Goal: Task Accomplishment & Management: Use online tool/utility

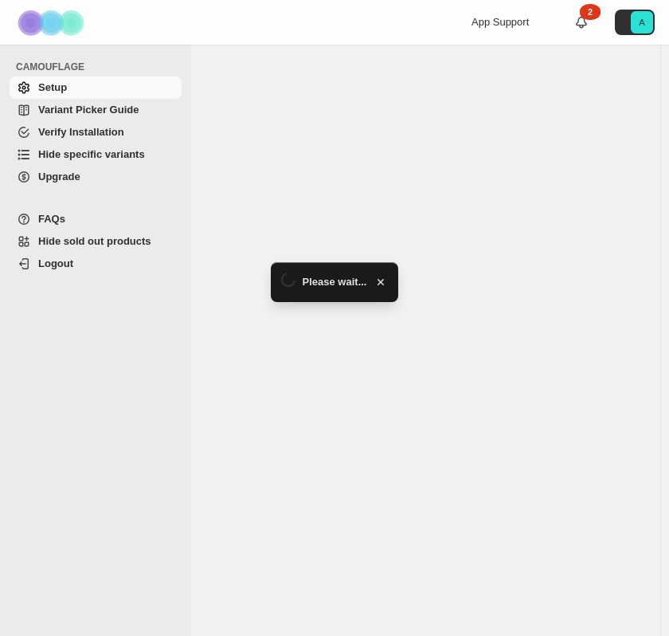
select select "******"
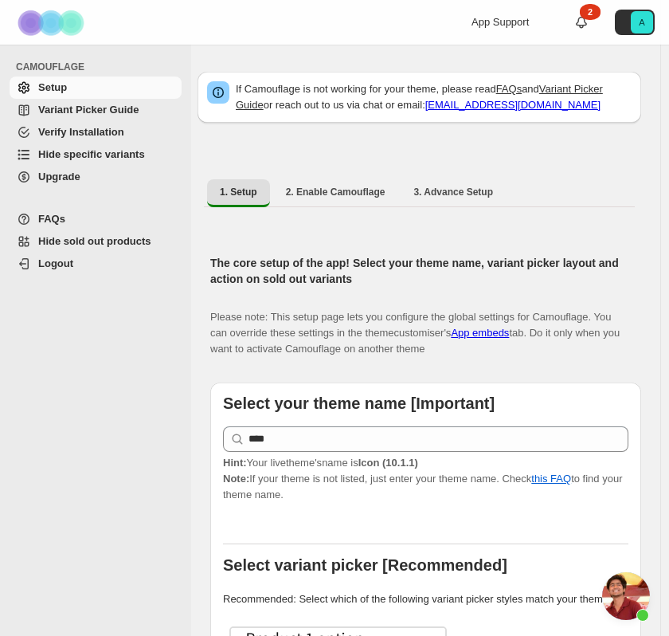
scroll to position [5031, 0]
click at [108, 153] on span "Hide specific variants" at bounding box center [91, 154] width 107 height 12
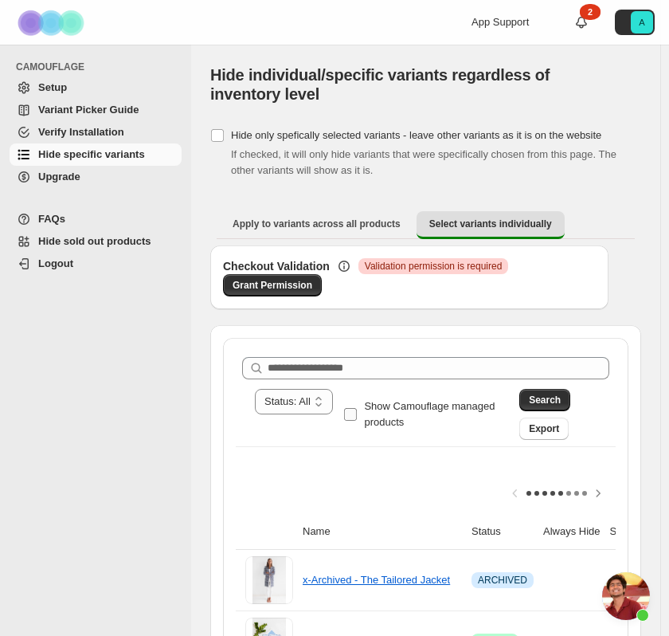
scroll to position [5031, 0]
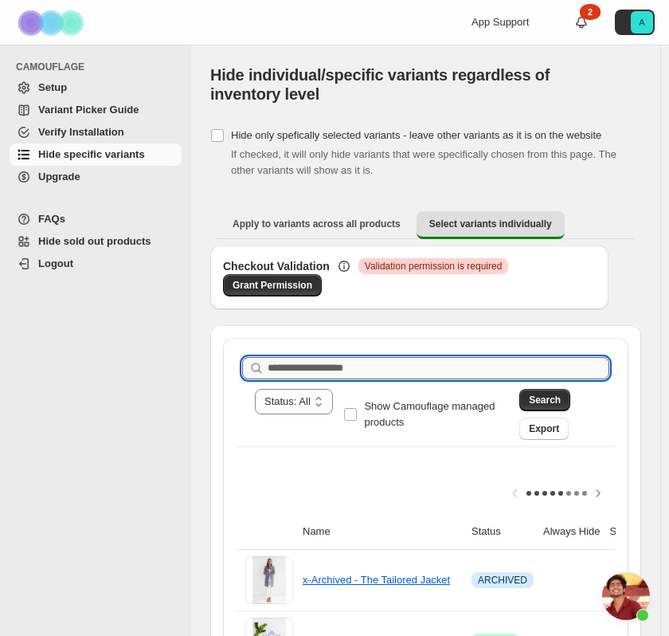
click at [398, 374] on input "Search product name" at bounding box center [439, 368] width 342 height 22
type input "*******"
click at [561, 397] on span "Search" at bounding box center [545, 400] width 32 height 13
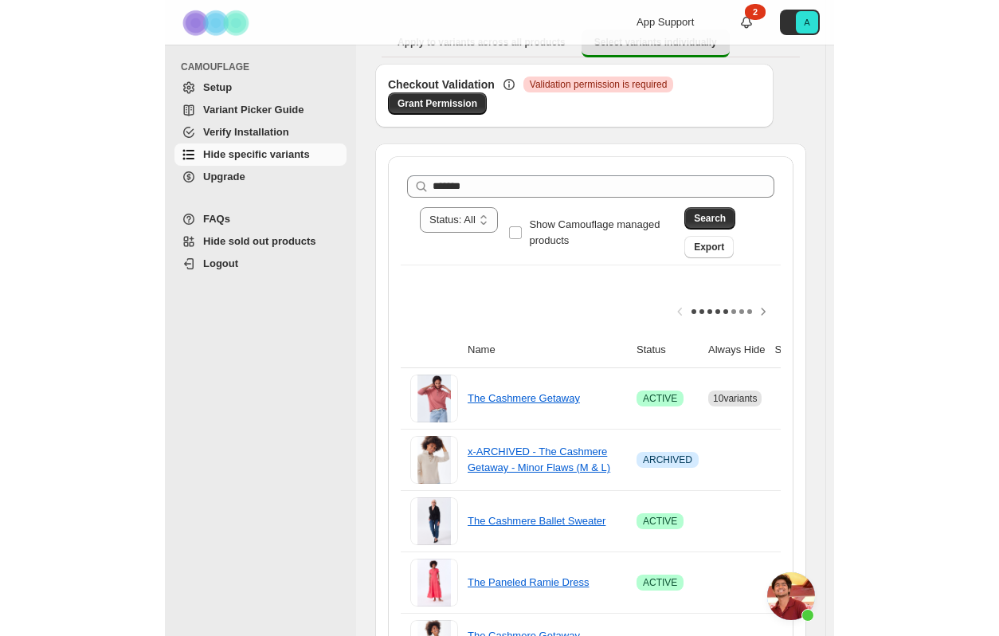
scroll to position [210, 0]
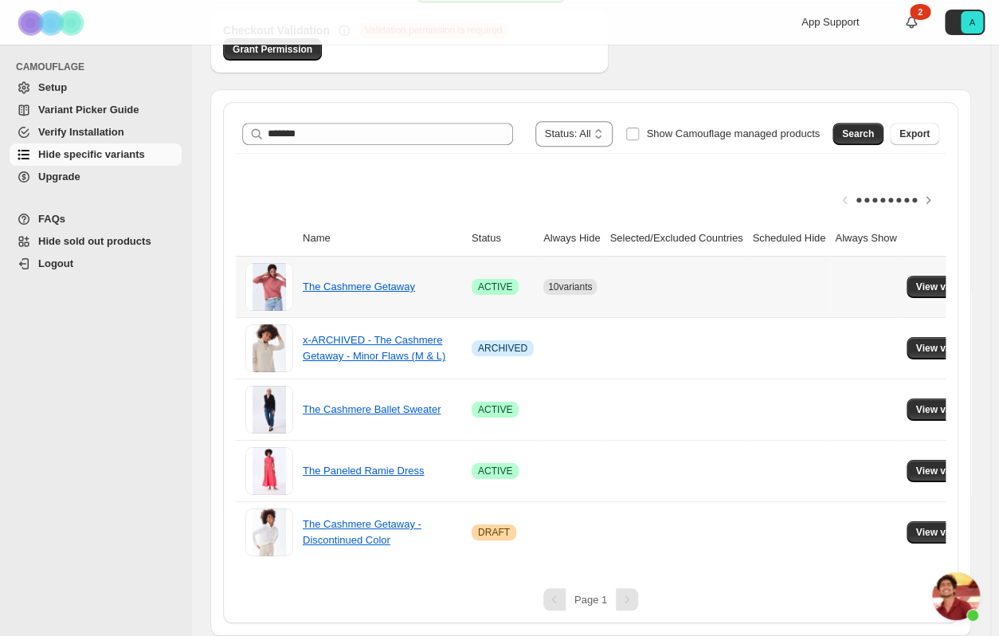
click at [676, 265] on td "View variants" at bounding box center [949, 287] width 95 height 61
click at [676, 276] on button "View variants" at bounding box center [947, 287] width 80 height 22
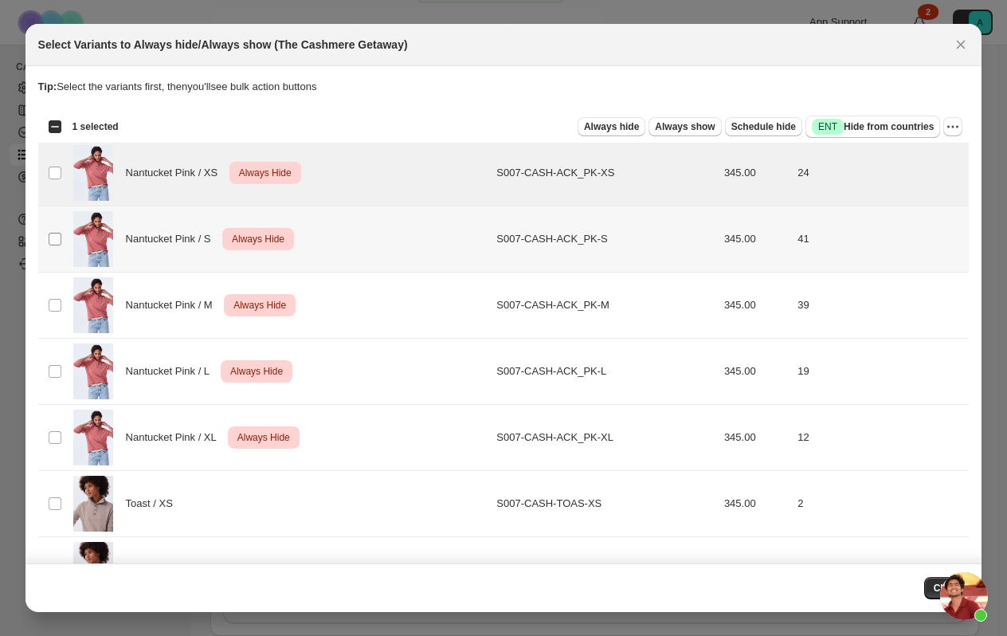
click at [54, 245] on span ":r7:" at bounding box center [55, 239] width 14 height 14
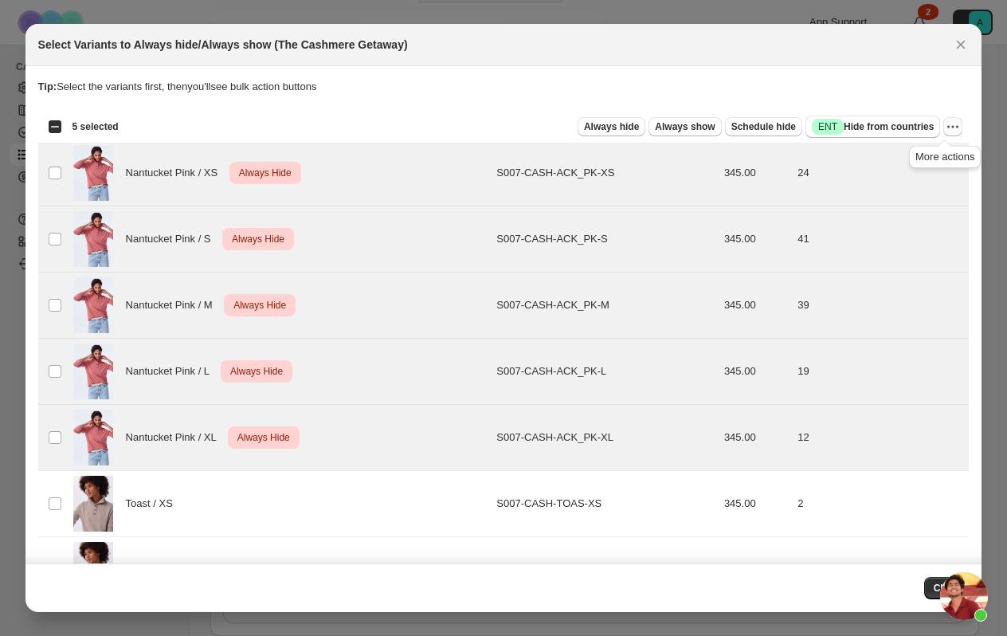
click at [676, 124] on icon "More actions" at bounding box center [953, 127] width 16 height 16
click at [676, 157] on span "Undo always hide" at bounding box center [870, 157] width 82 height 12
